Goal: Check status: Check status

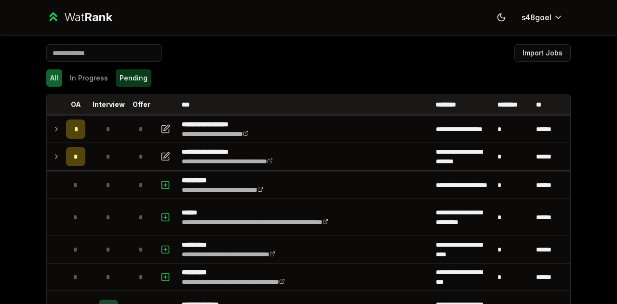
click at [118, 77] on button "Pending" at bounding box center [134, 77] width 36 height 17
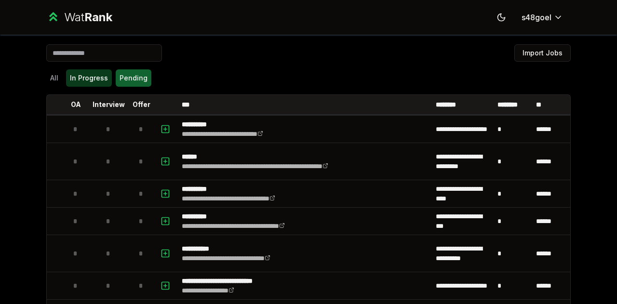
click at [85, 85] on button "In Progress" at bounding box center [89, 77] width 46 height 17
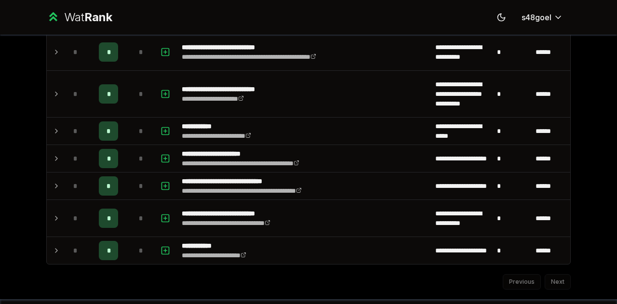
scroll to position [214, 0]
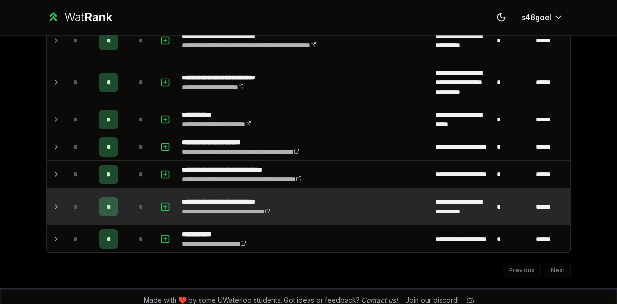
click at [66, 199] on div "*" at bounding box center [75, 206] width 19 height 19
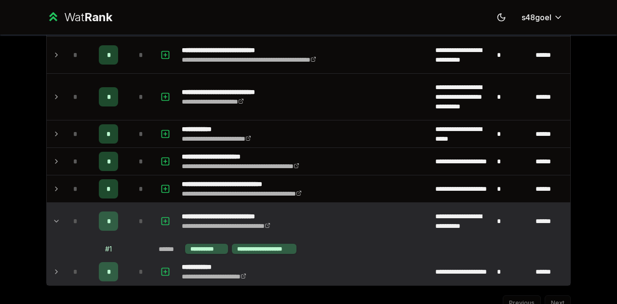
scroll to position [180, 0]
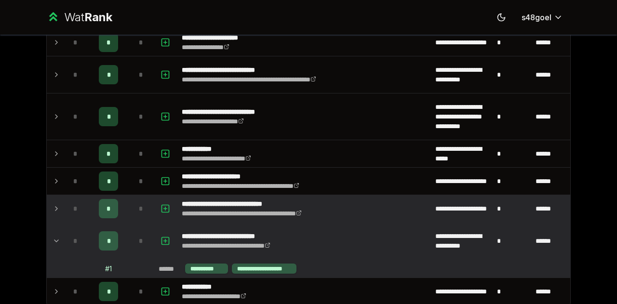
click at [54, 216] on td at bounding box center [54, 208] width 15 height 27
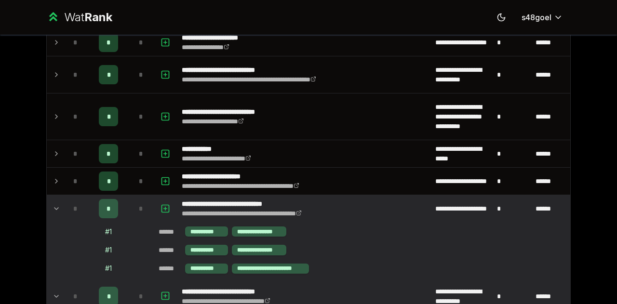
scroll to position [0, 0]
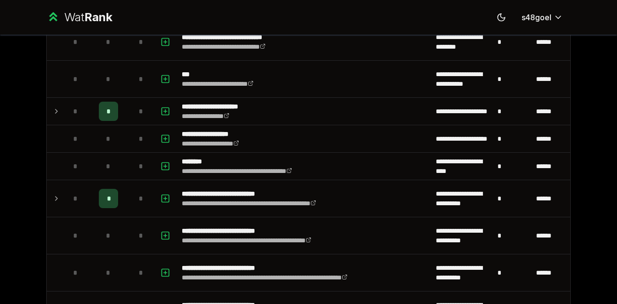
scroll to position [538, 0]
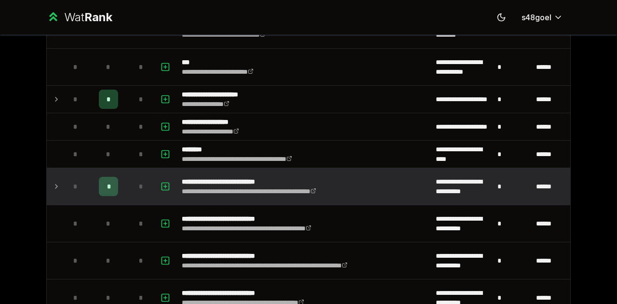
click at [56, 182] on icon at bounding box center [57, 187] width 8 height 12
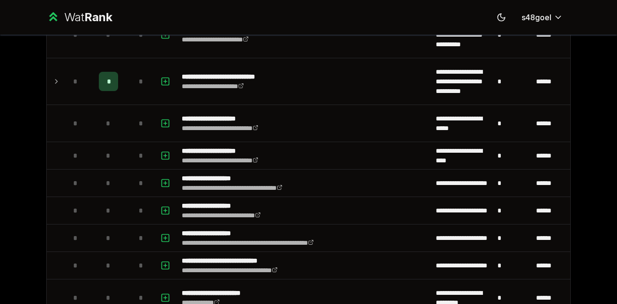
scroll to position [888, 0]
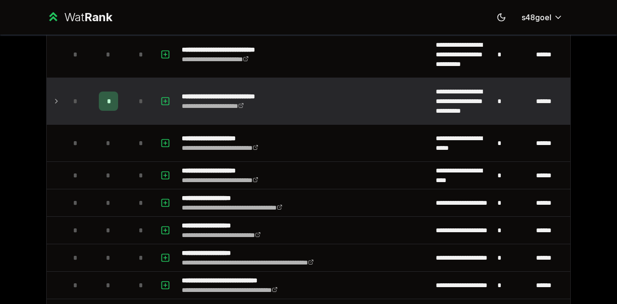
click at [47, 99] on td at bounding box center [54, 101] width 15 height 46
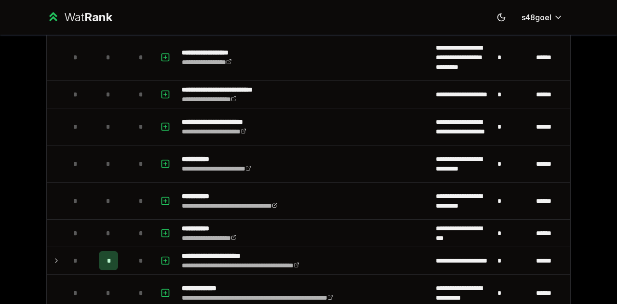
scroll to position [1386, 0]
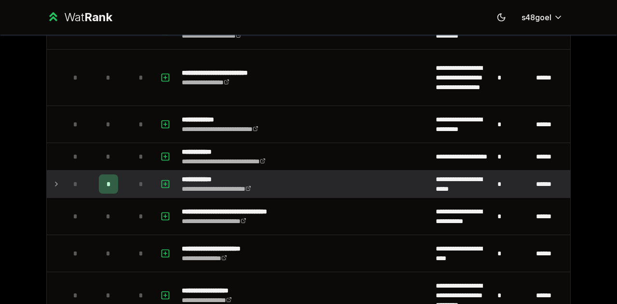
click at [58, 173] on td at bounding box center [54, 184] width 15 height 27
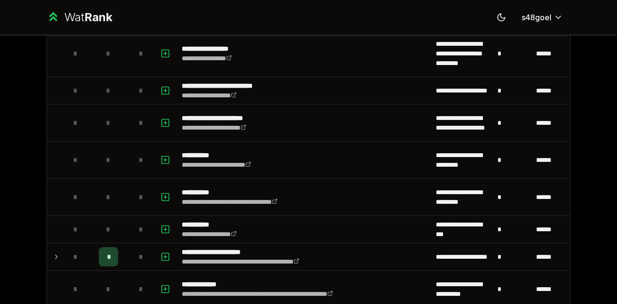
scroll to position [1745, 0]
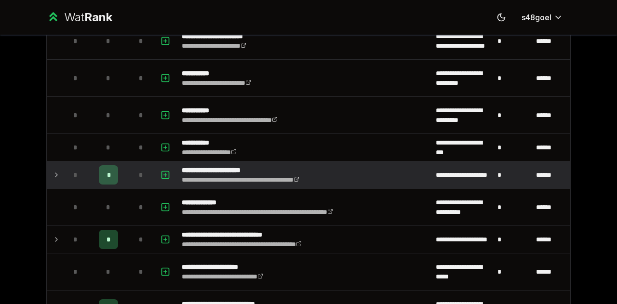
click at [55, 169] on icon at bounding box center [57, 175] width 8 height 12
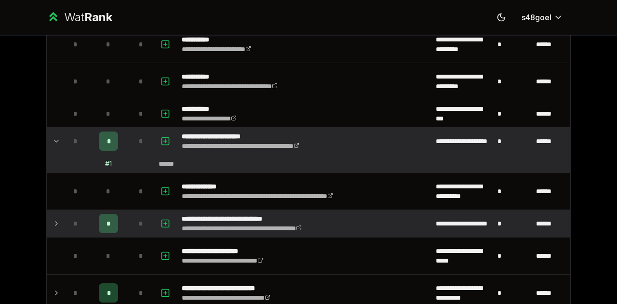
click at [54, 218] on icon at bounding box center [57, 224] width 8 height 12
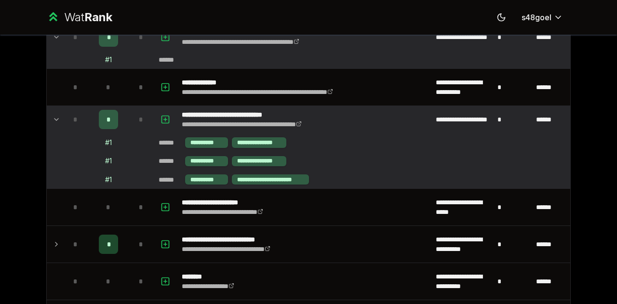
scroll to position [1902, 0]
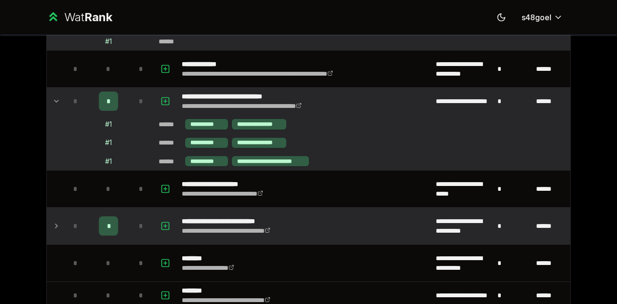
click at [53, 220] on icon at bounding box center [57, 226] width 8 height 12
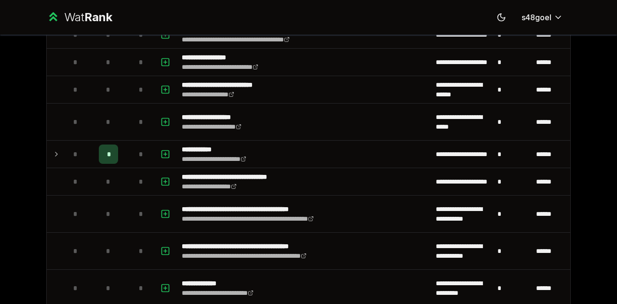
scroll to position [2214, 0]
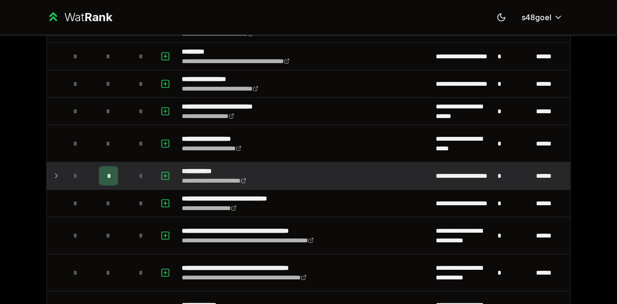
click at [56, 169] on td at bounding box center [54, 175] width 15 height 27
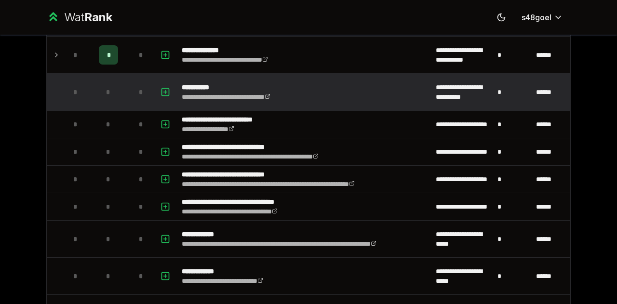
scroll to position [0, 0]
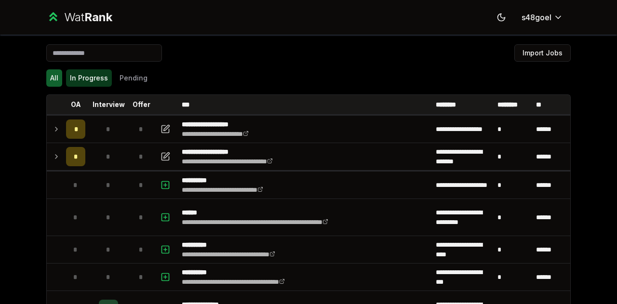
click at [87, 79] on button "In Progress" at bounding box center [89, 77] width 46 height 17
